Goal: Task Accomplishment & Management: Use online tool/utility

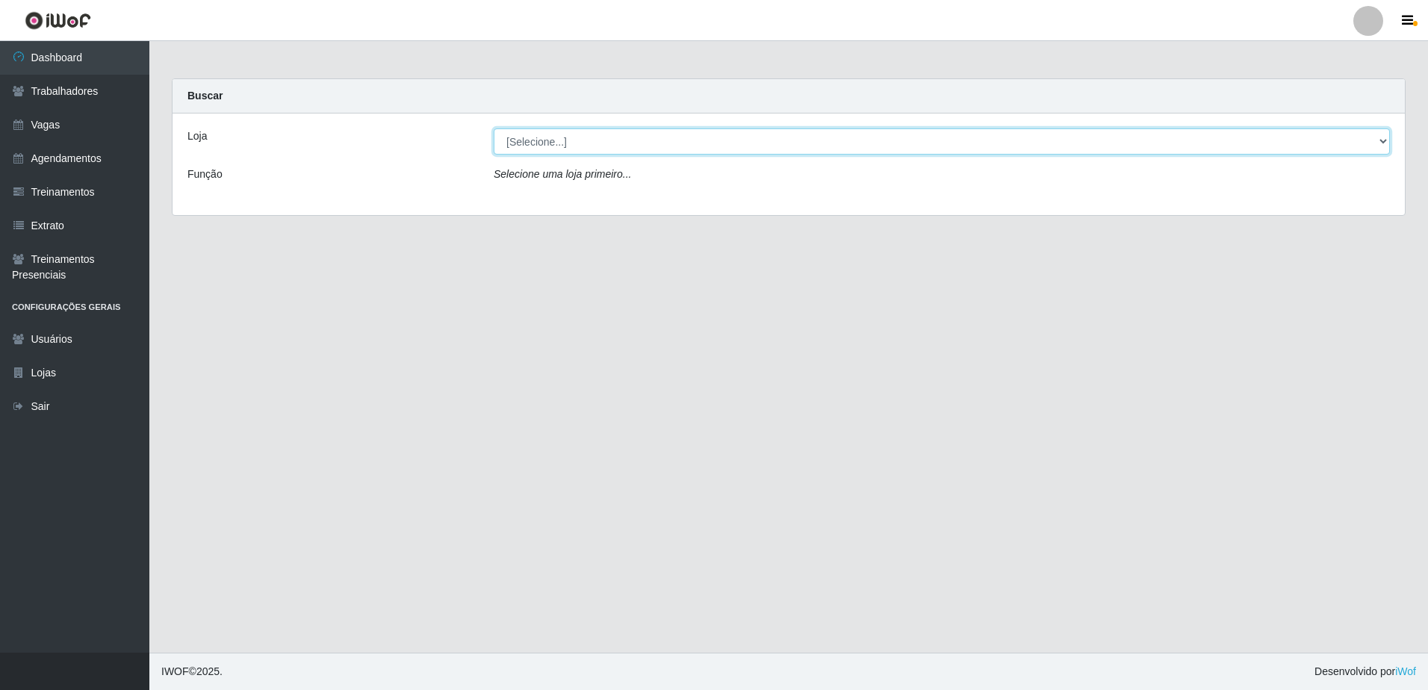
click at [1383, 139] on select "[Selecione...] [GEOGRAPHIC_DATA] - [GEOGRAPHIC_DATA] - [GEOGRAPHIC_DATA] - [GEO…" at bounding box center [942, 141] width 896 height 26
click at [1387, 146] on select "[Selecione...] [GEOGRAPHIC_DATA] - [GEOGRAPHIC_DATA] - [GEOGRAPHIC_DATA] - [GEO…" at bounding box center [942, 141] width 896 height 26
click at [1388, 145] on select "[Selecione...] [GEOGRAPHIC_DATA] - [GEOGRAPHIC_DATA] - [GEOGRAPHIC_DATA] - [GEO…" at bounding box center [942, 141] width 896 height 26
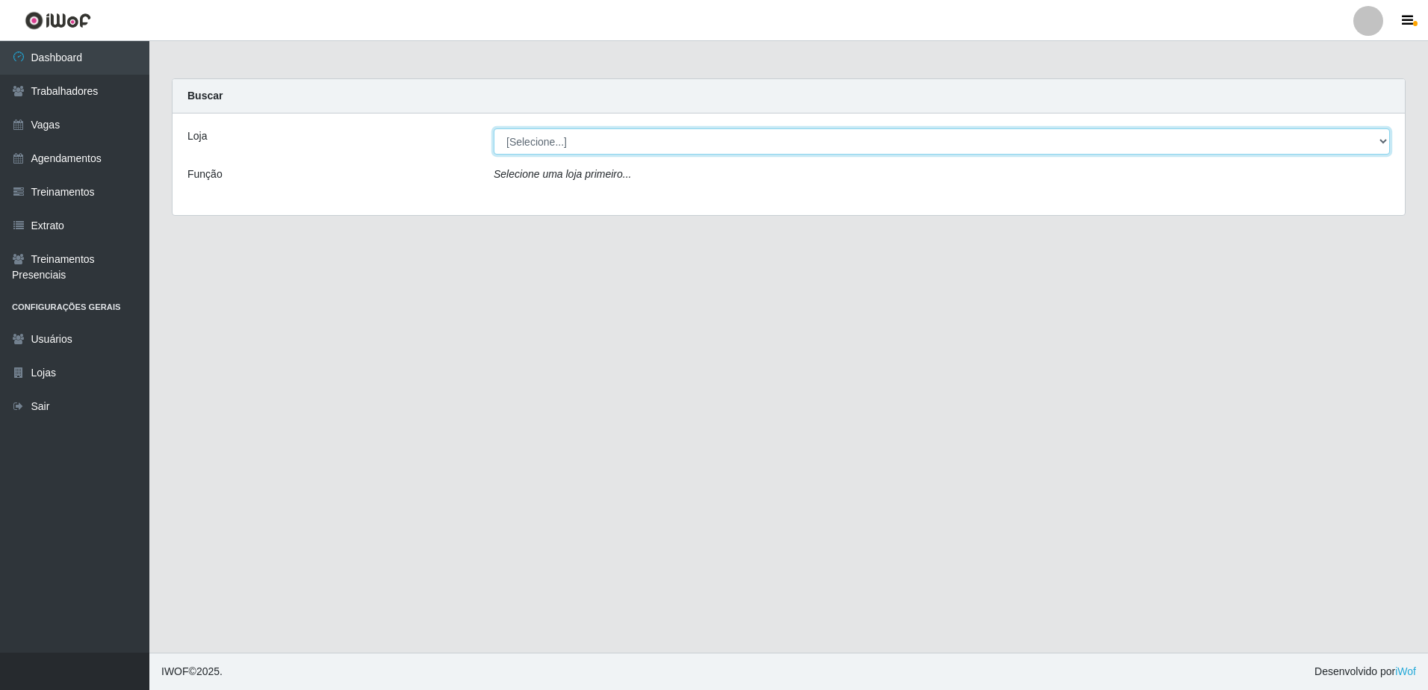
select select "505"
click at [494, 128] on select "[Selecione...] [GEOGRAPHIC_DATA] - [GEOGRAPHIC_DATA] - [GEOGRAPHIC_DATA] - [GEO…" at bounding box center [942, 141] width 896 height 26
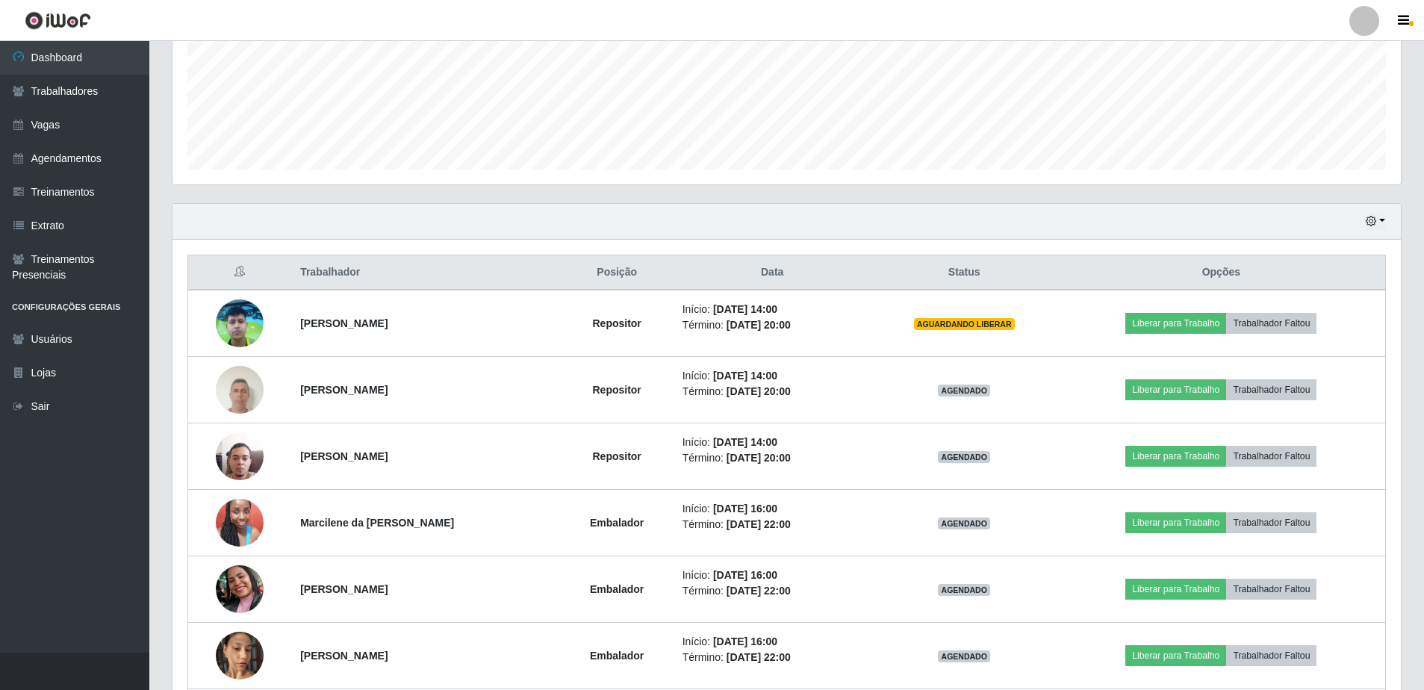
scroll to position [373, 0]
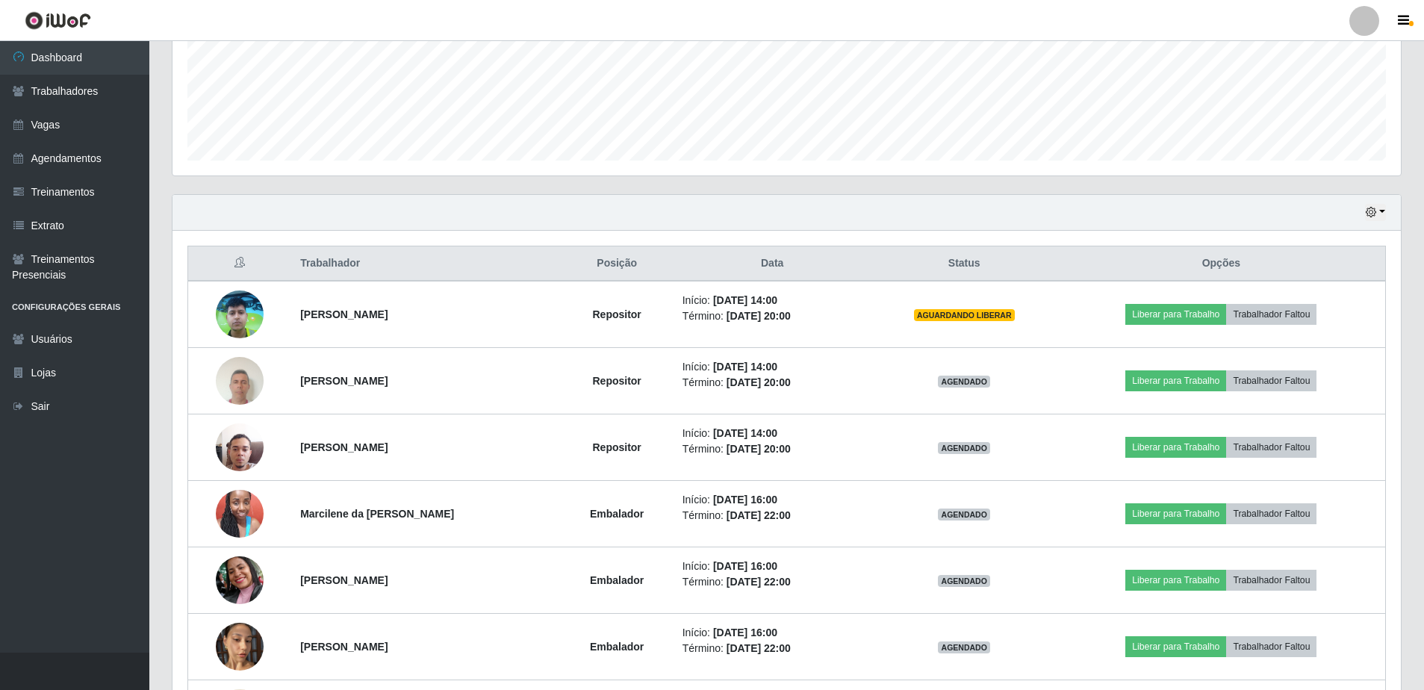
click at [1077, 231] on div "Trabalhador Posição Data Status Opções [PERSON_NAME] Repositor Início: [DATE] 1…" at bounding box center [786, 496] width 1228 height 531
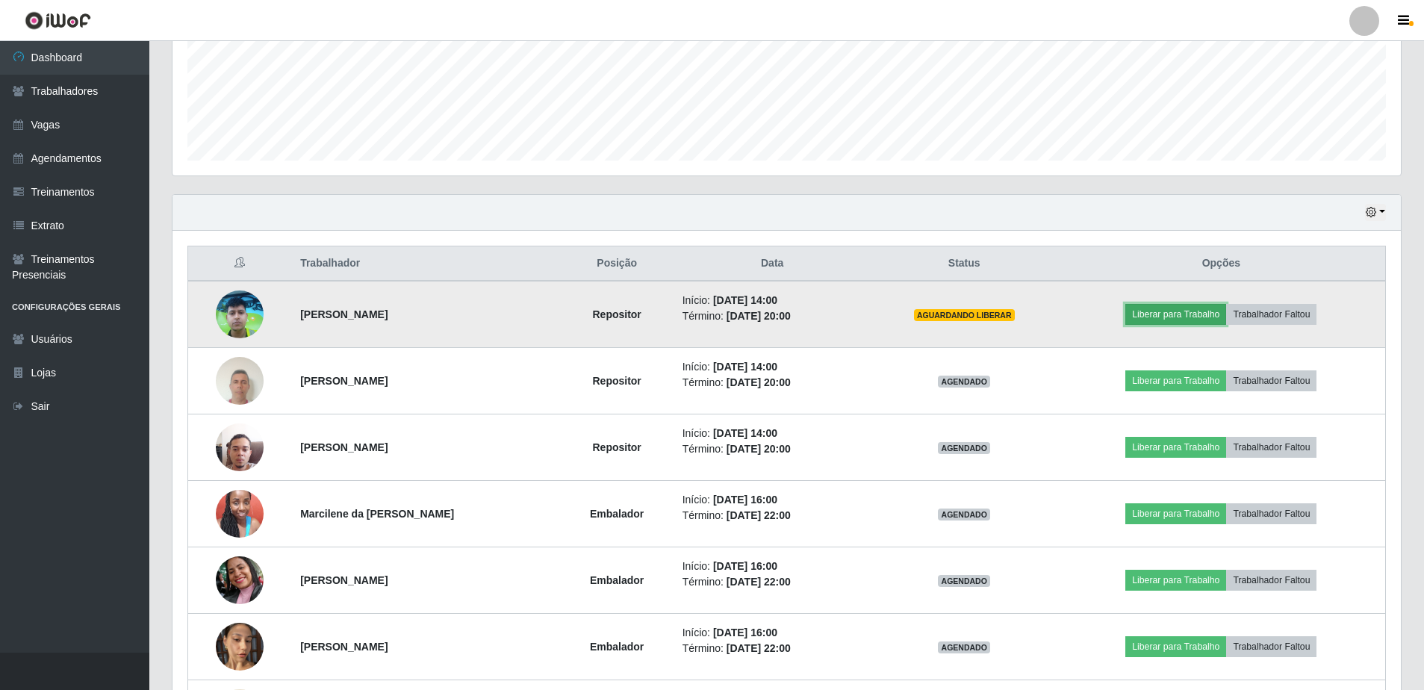
click at [1196, 314] on button "Liberar para Trabalho" at bounding box center [1175, 314] width 101 height 21
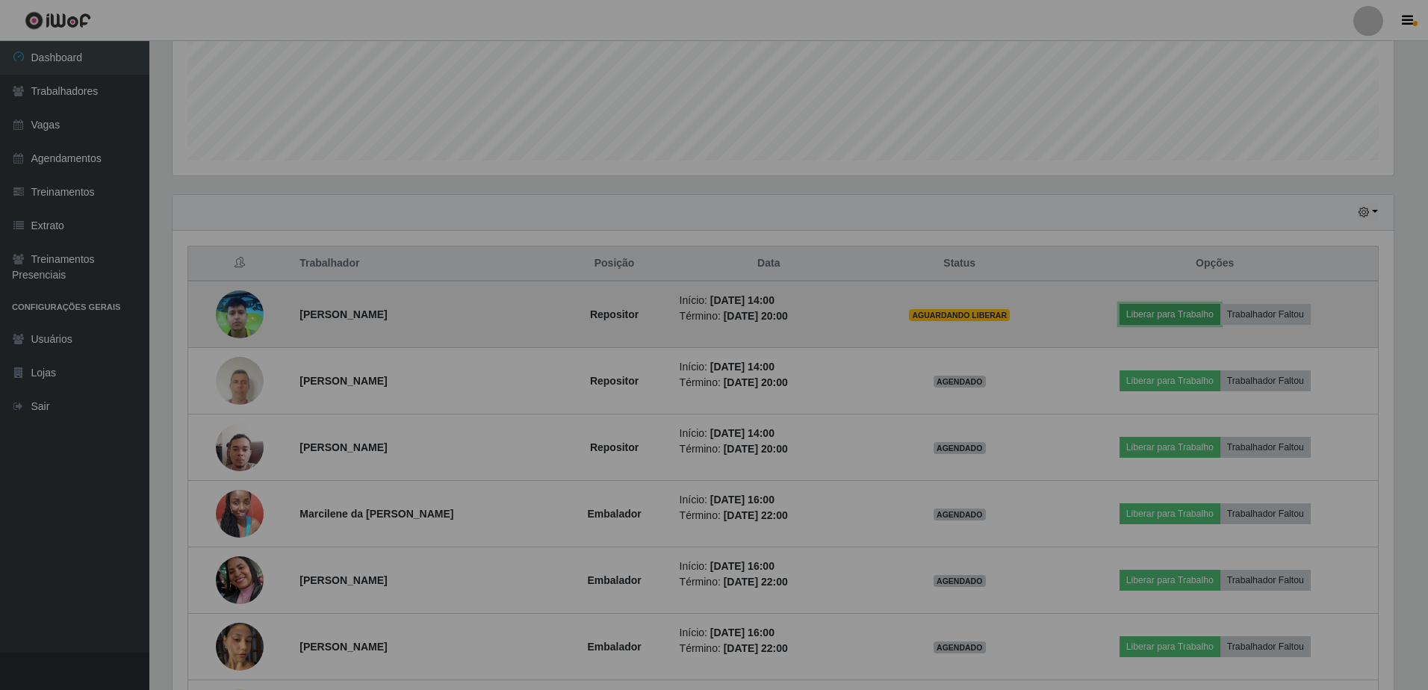
scroll to position [310, 1228]
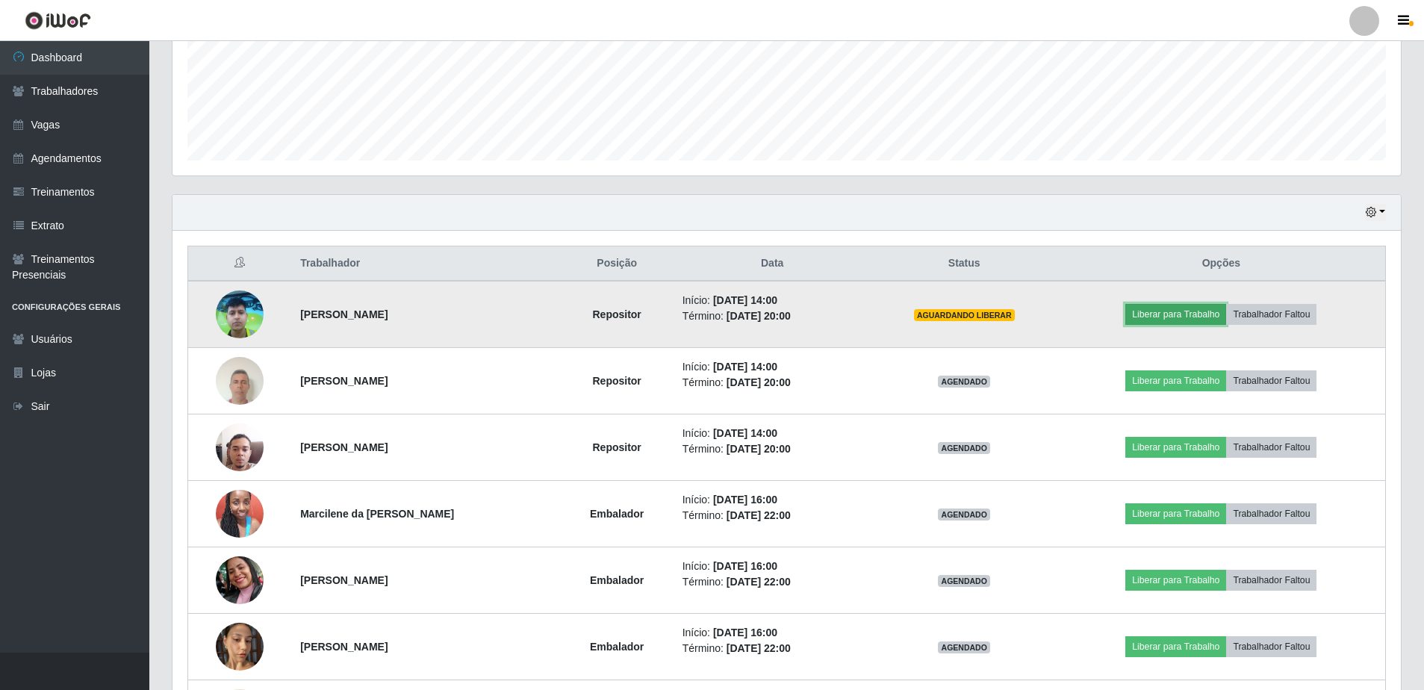
click at [1199, 314] on button "Liberar para Trabalho" at bounding box center [1175, 314] width 101 height 21
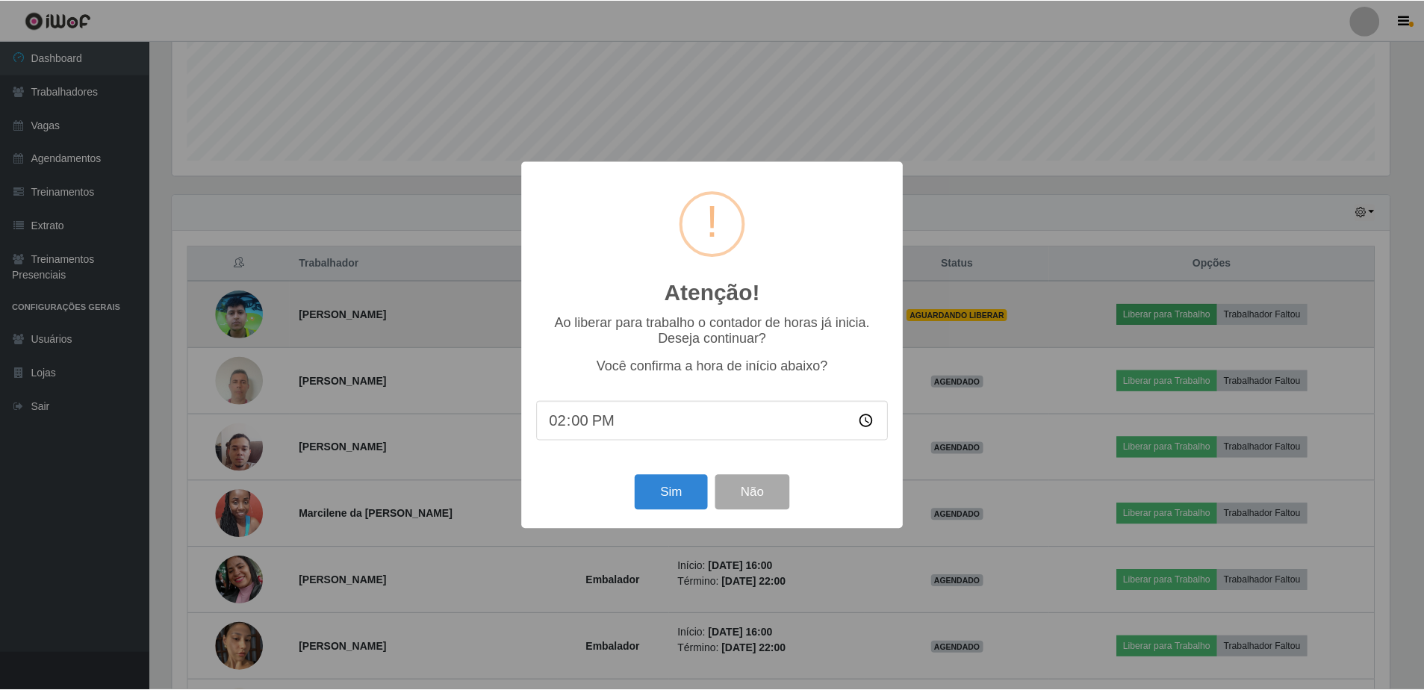
scroll to position [310, 1221]
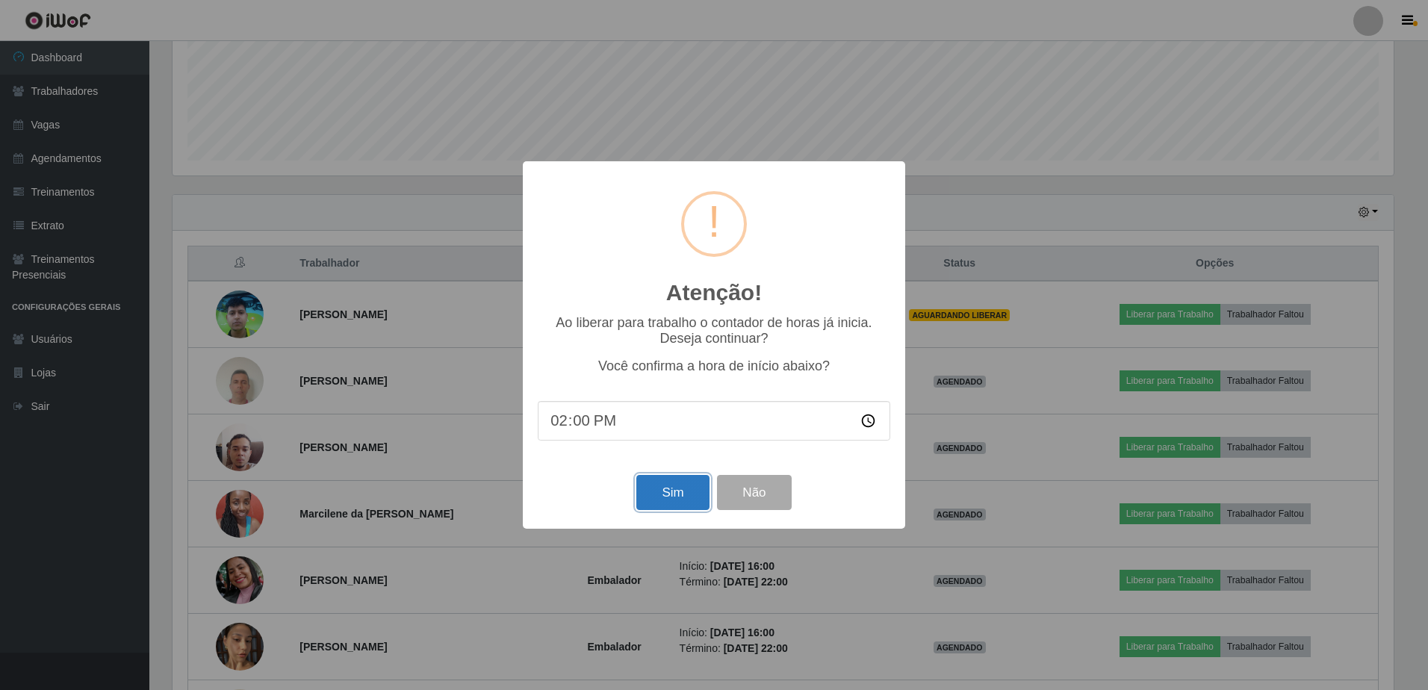
click at [672, 499] on button "Sim" at bounding box center [672, 492] width 72 height 35
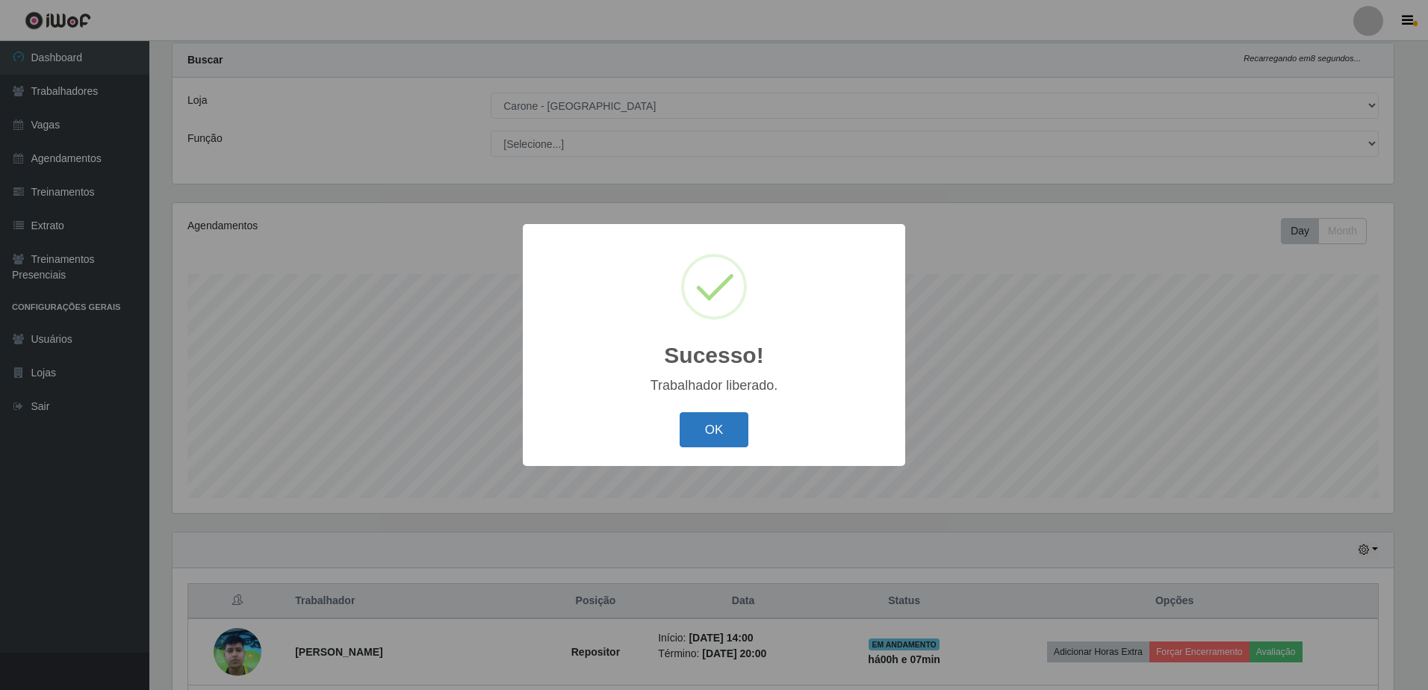
click at [700, 440] on button "OK" at bounding box center [713, 429] width 69 height 35
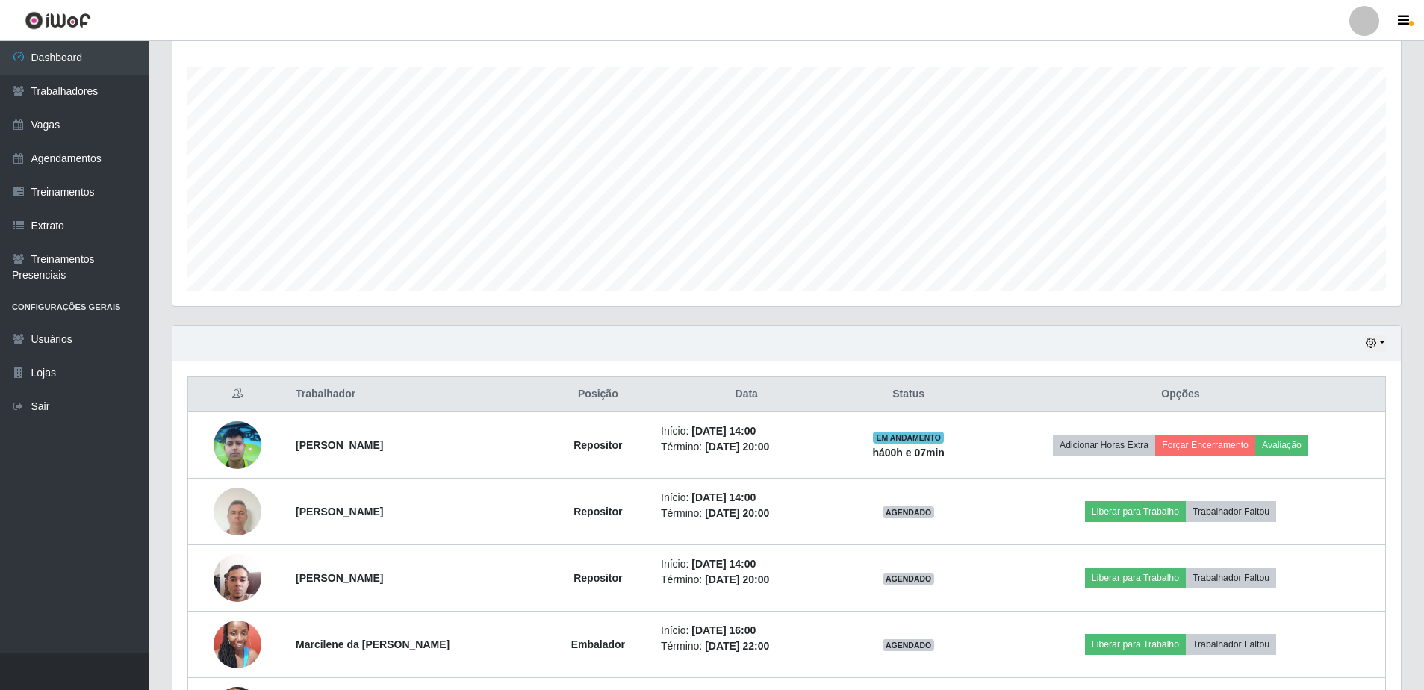
scroll to position [260, 0]
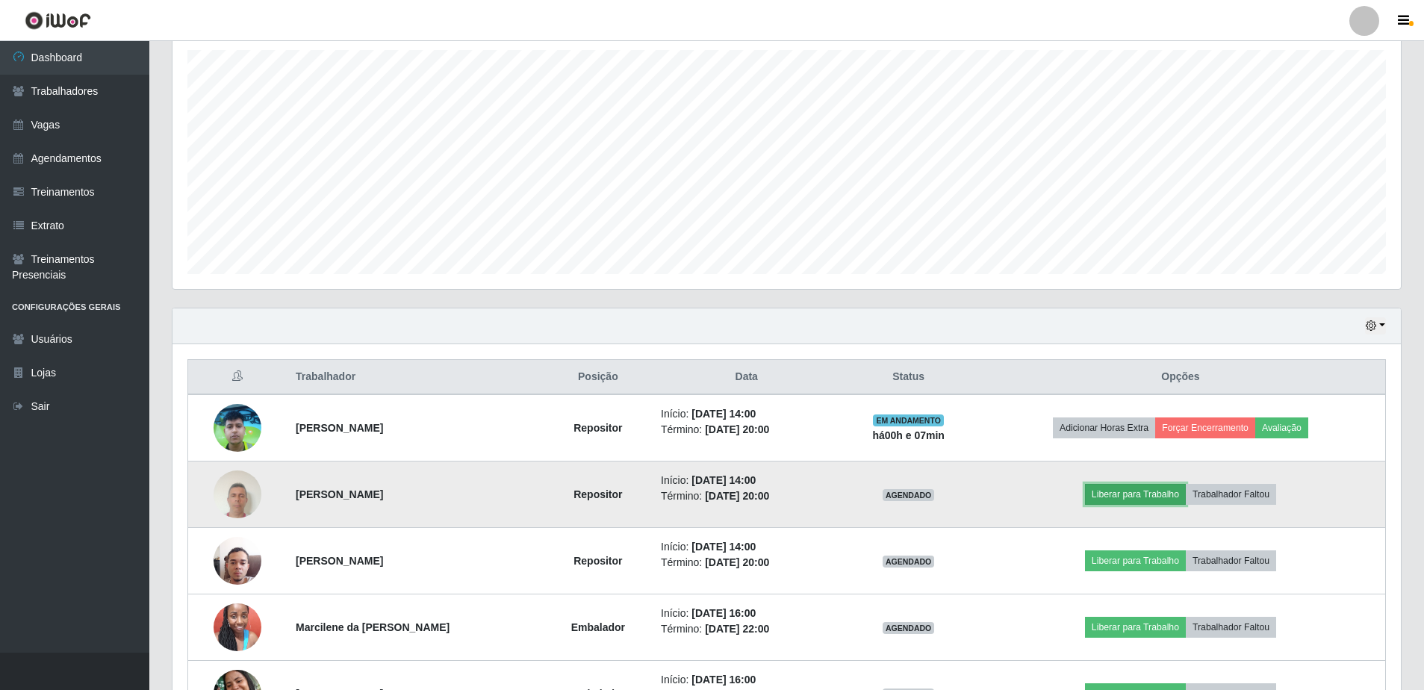
click at [1115, 496] on button "Liberar para Trabalho" at bounding box center [1135, 494] width 101 height 21
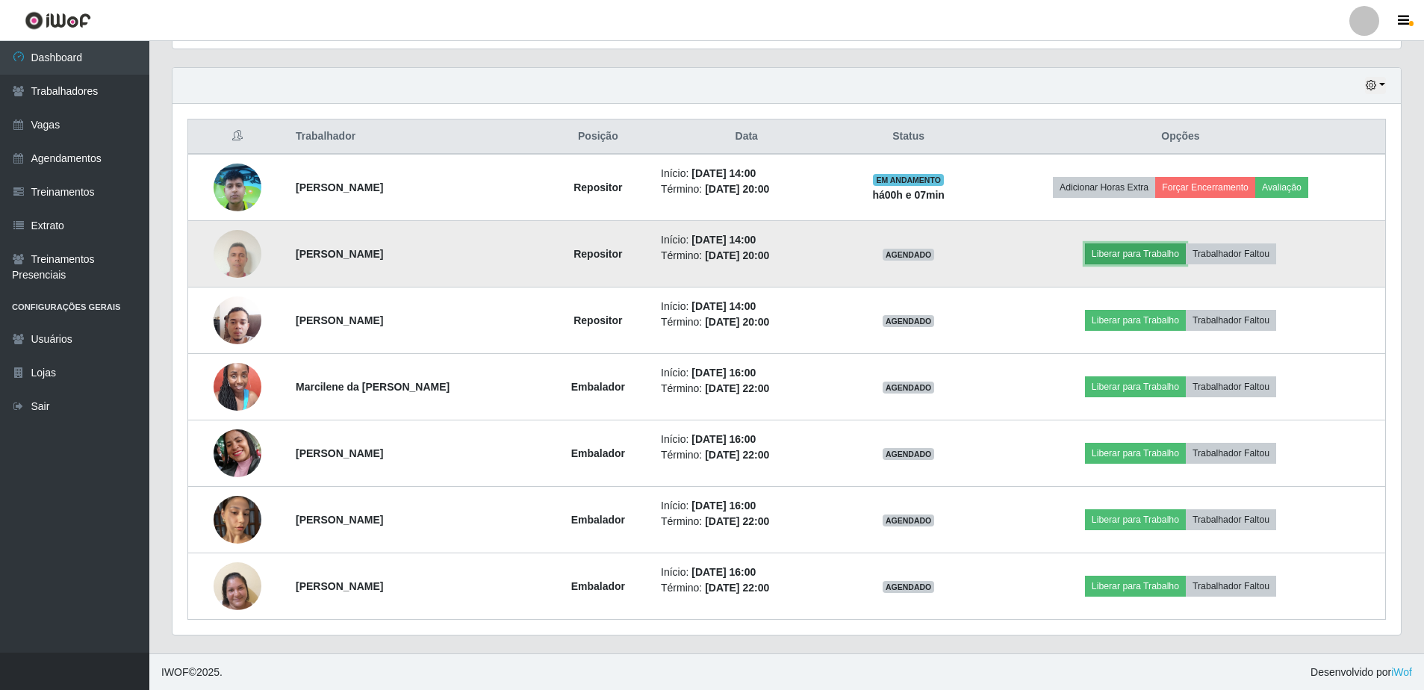
scroll to position [501, 0]
click at [1167, 254] on button "Liberar para Trabalho" at bounding box center [1135, 253] width 101 height 21
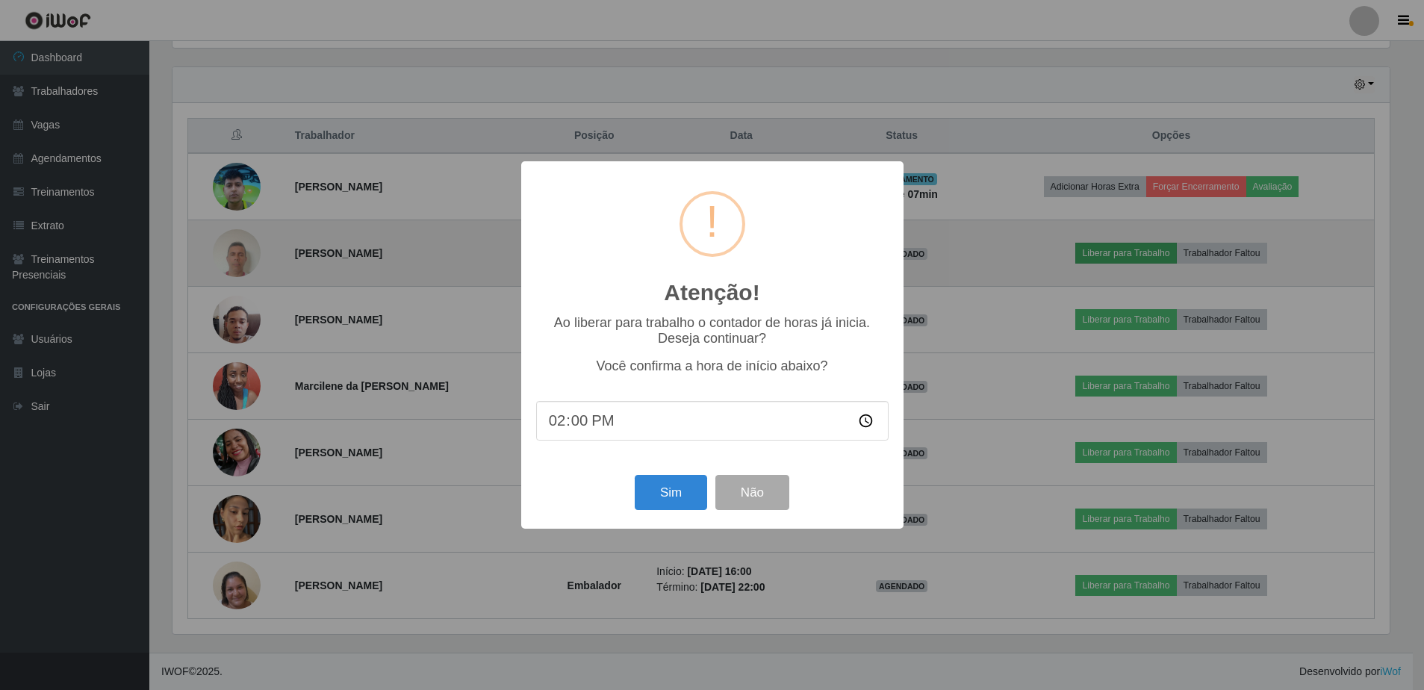
scroll to position [310, 1221]
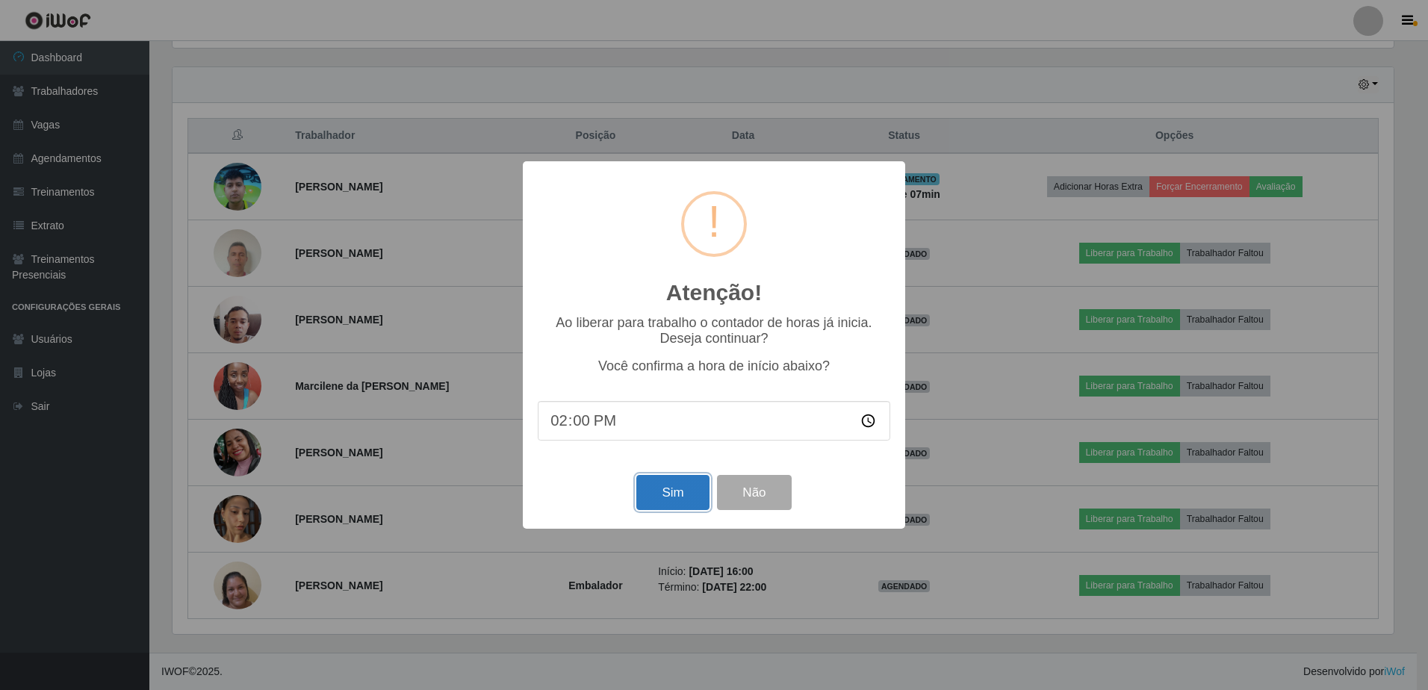
click at [690, 500] on button "Sim" at bounding box center [672, 492] width 72 height 35
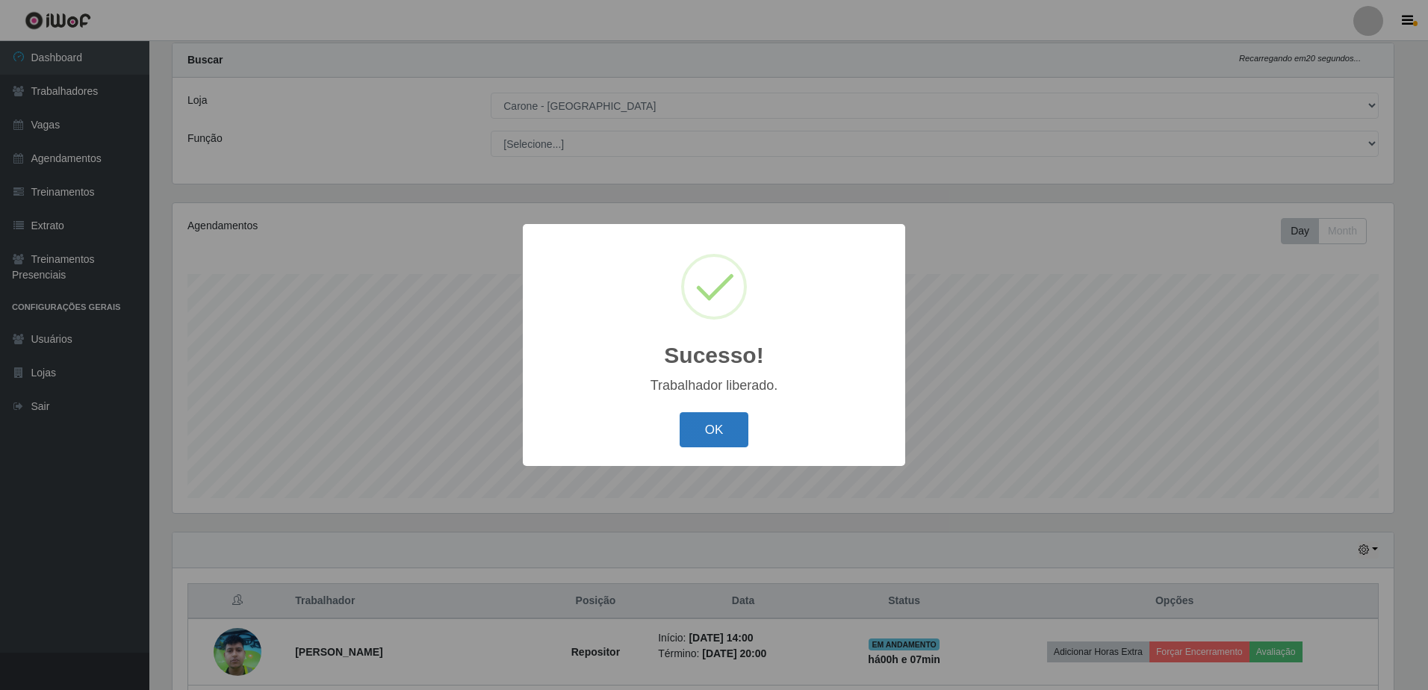
click at [747, 443] on button "OK" at bounding box center [713, 429] width 69 height 35
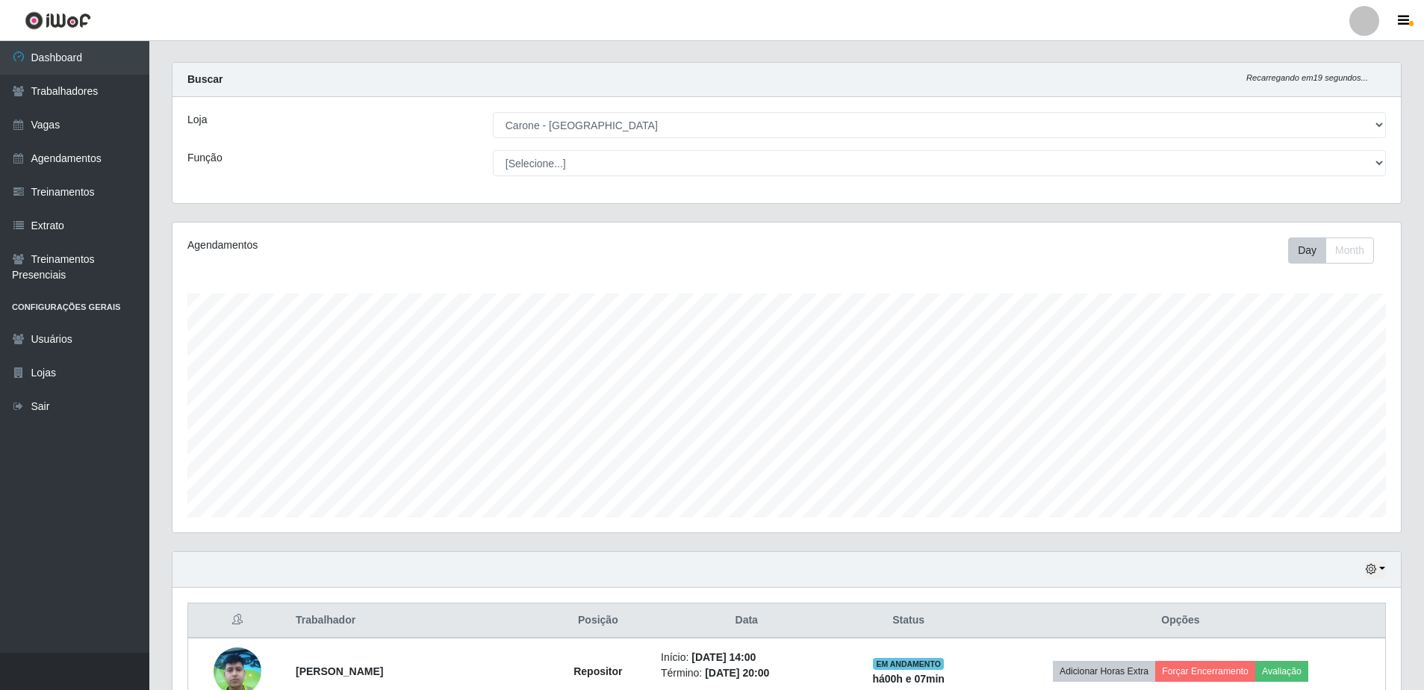
scroll to position [0, 0]
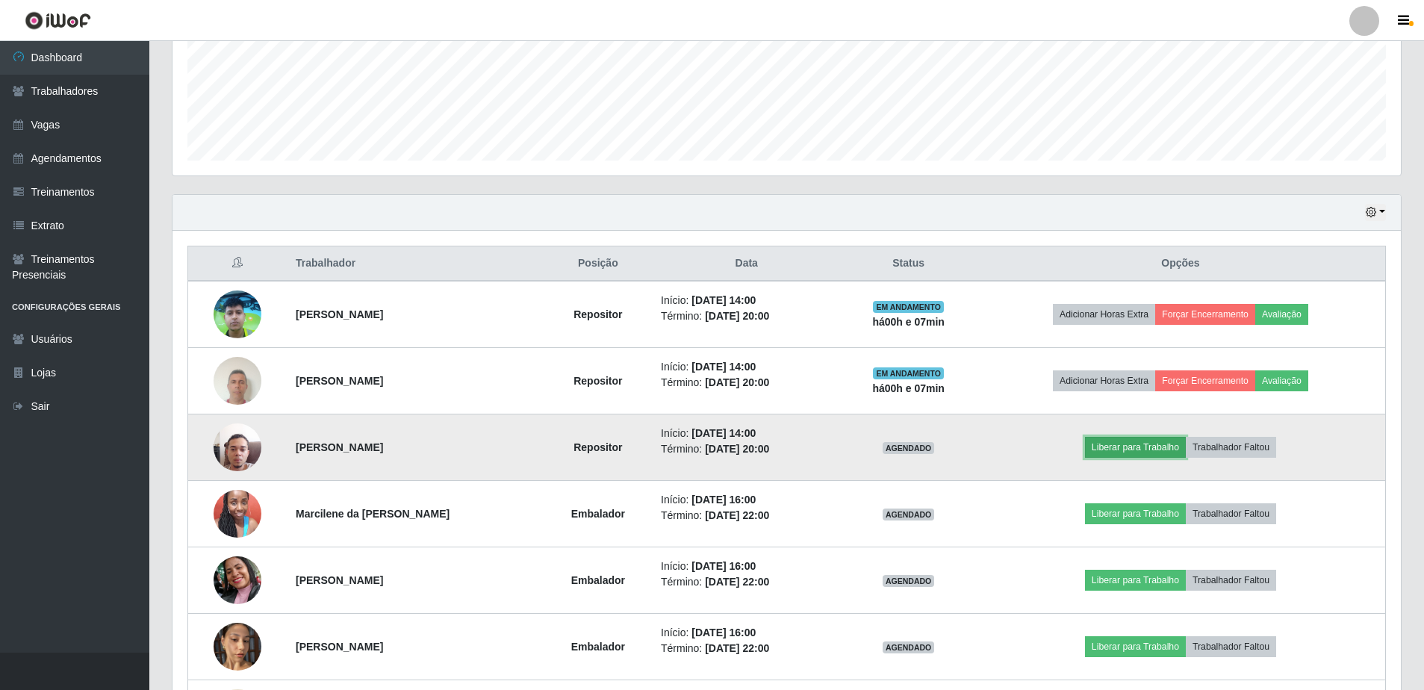
click at [1151, 446] on button "Liberar para Trabalho" at bounding box center [1135, 447] width 101 height 21
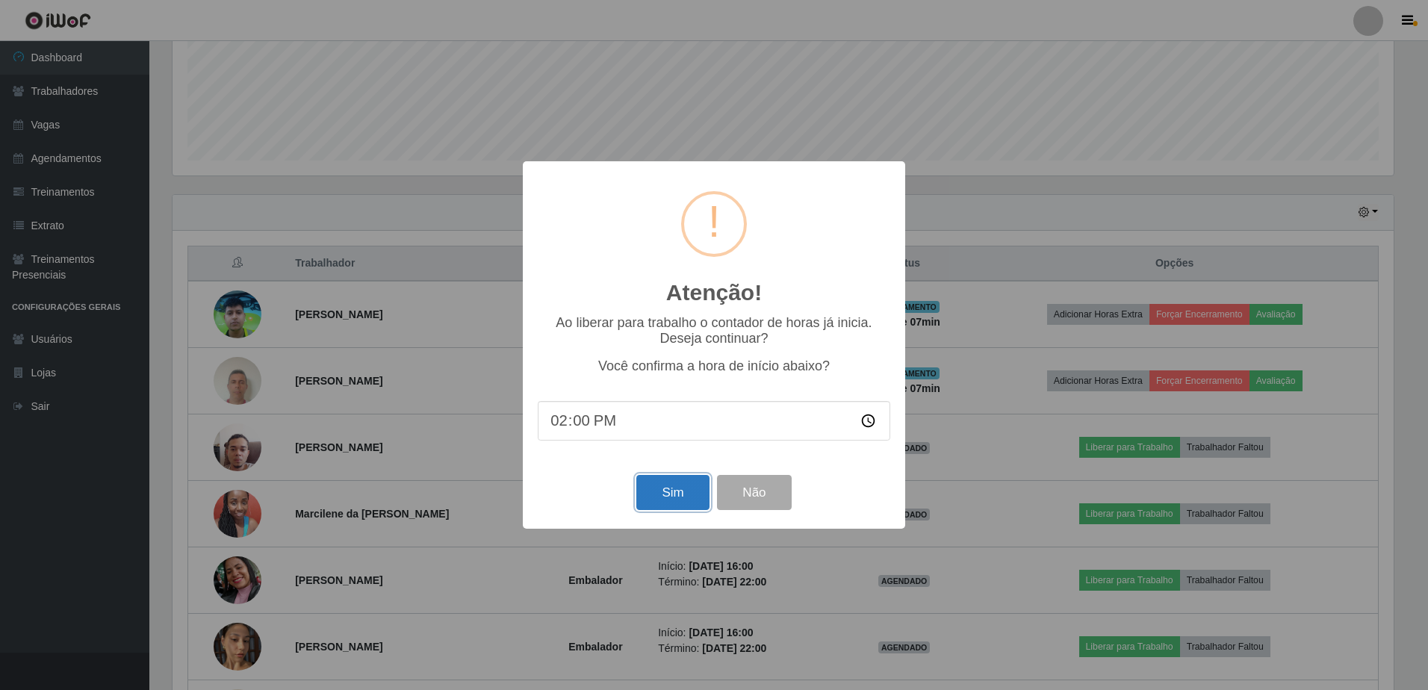
click at [688, 494] on button "Sim" at bounding box center [672, 492] width 72 height 35
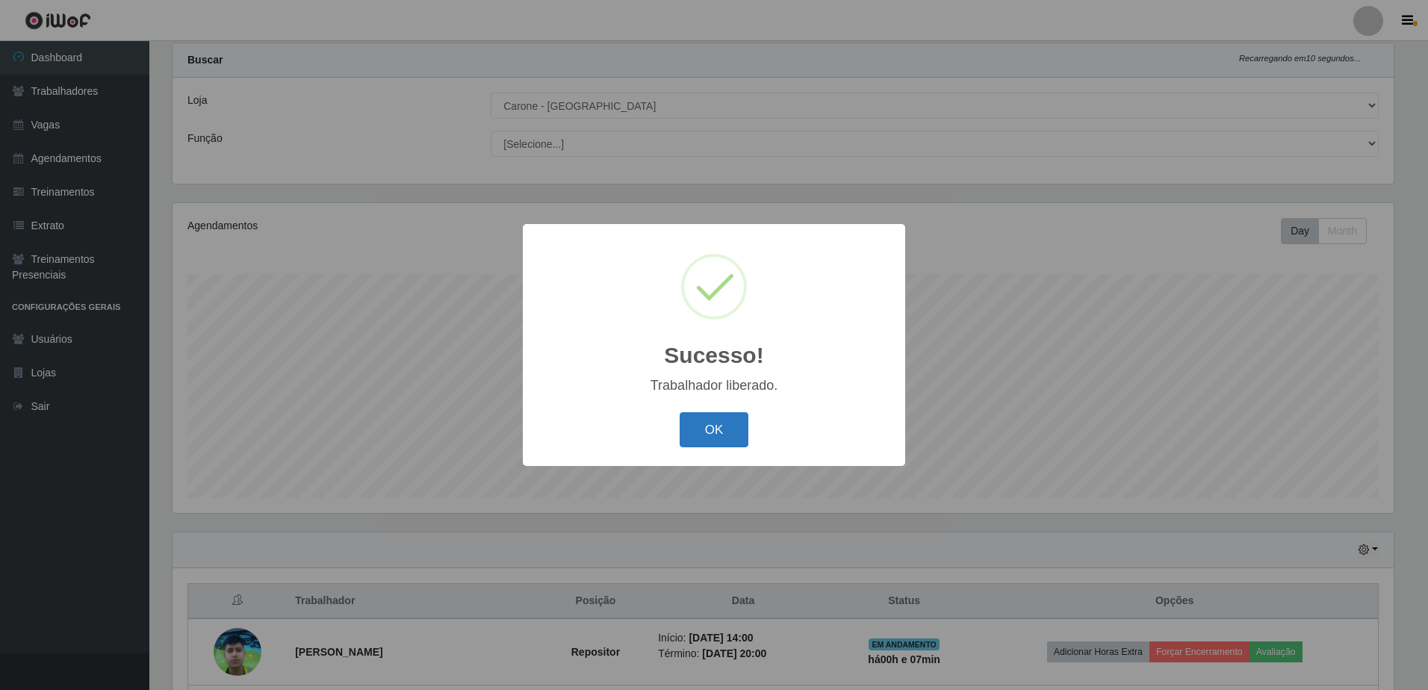
click at [729, 436] on button "OK" at bounding box center [713, 429] width 69 height 35
